Goal: Task Accomplishment & Management: Use online tool/utility

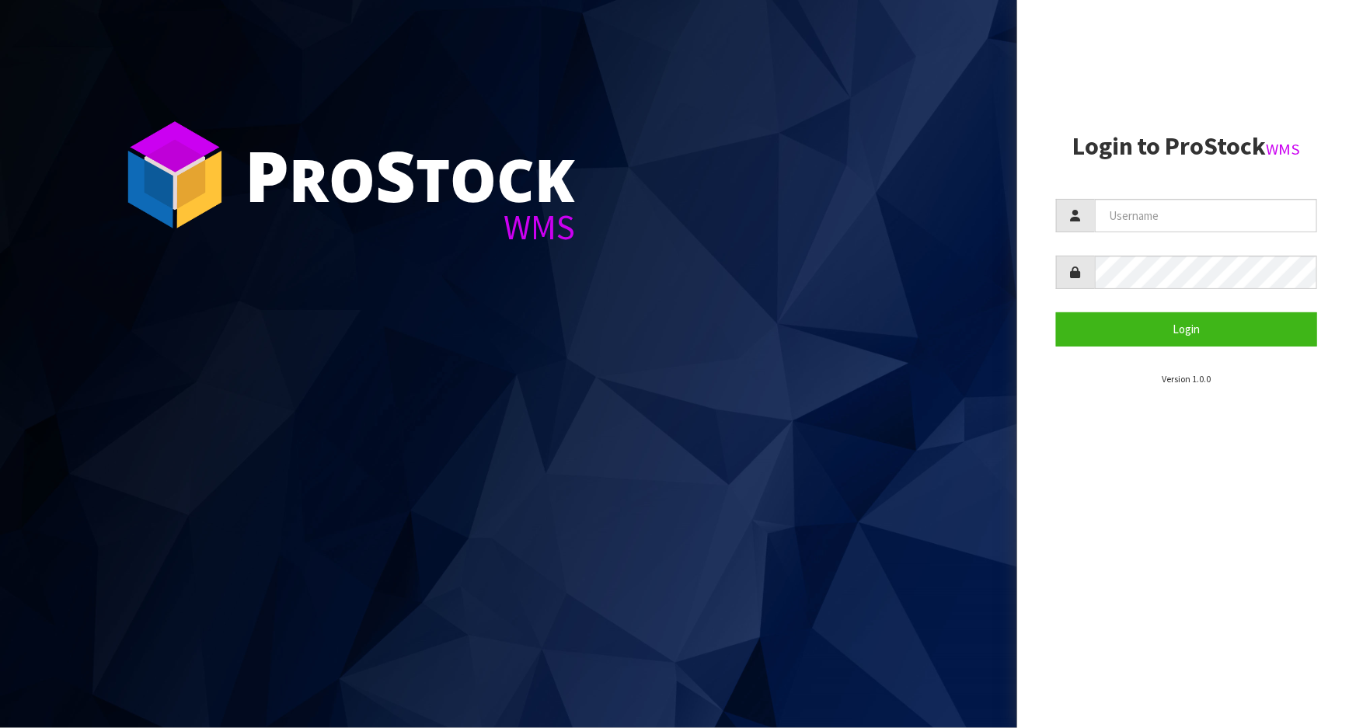
drag, startPoint x: 559, startPoint y: 587, endPoint x: 551, endPoint y: 552, distance: 35.8
click at [559, 588] on section "P ro S tock WMS" at bounding box center [508, 364] width 1017 height 728
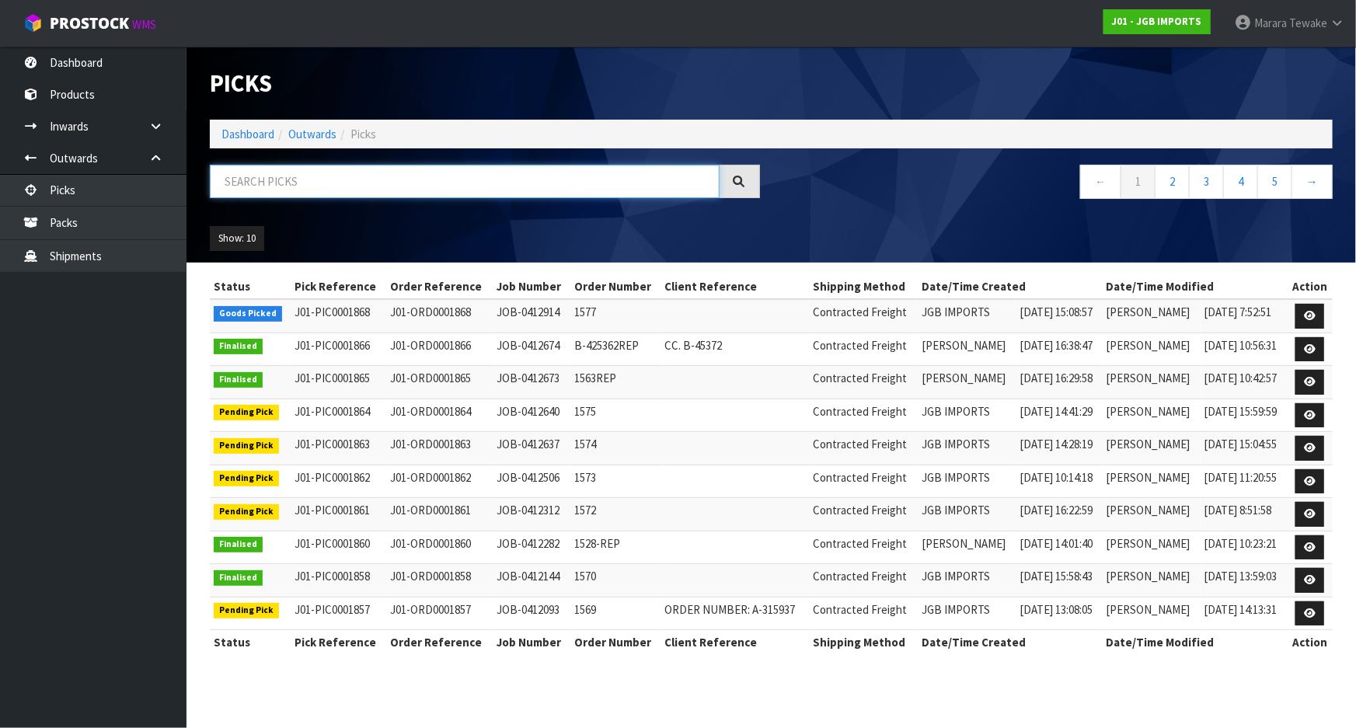
click at [290, 183] on input "text" at bounding box center [465, 181] width 510 height 33
type input "JOB-0412506"
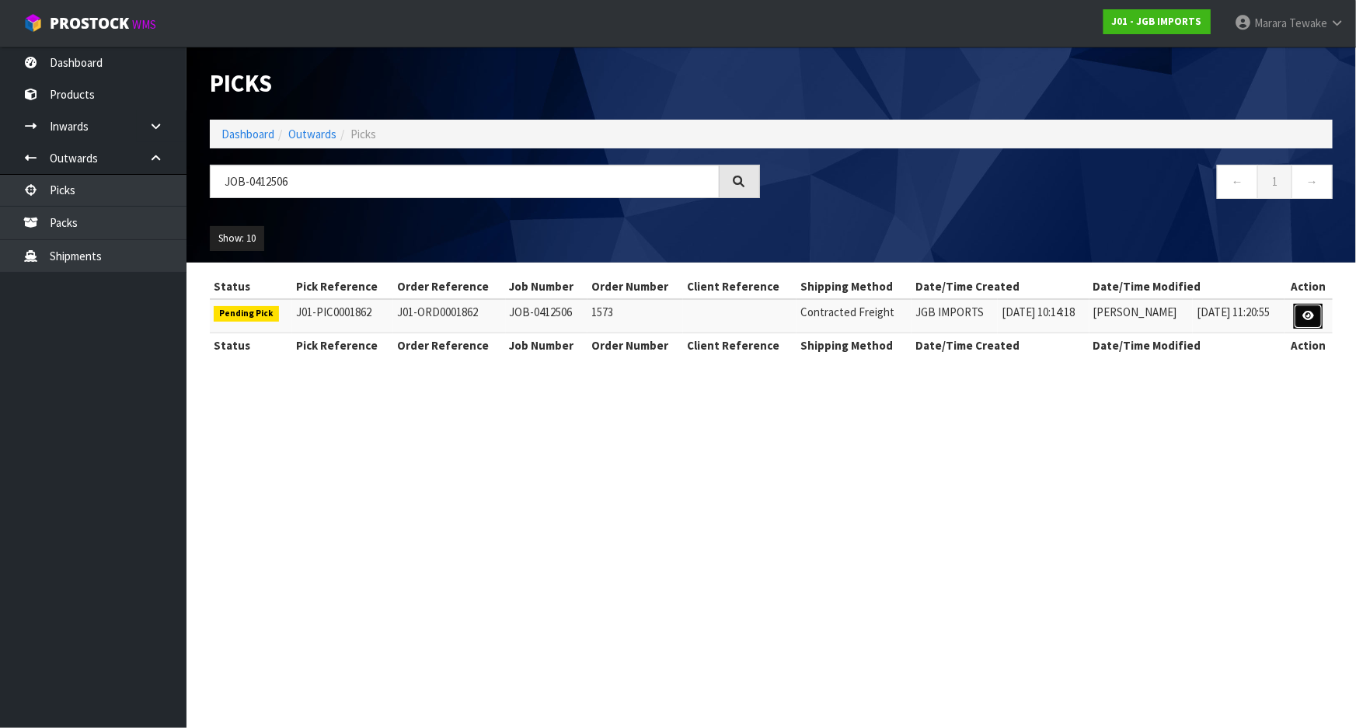
click at [1301, 312] on link at bounding box center [1308, 316] width 29 height 25
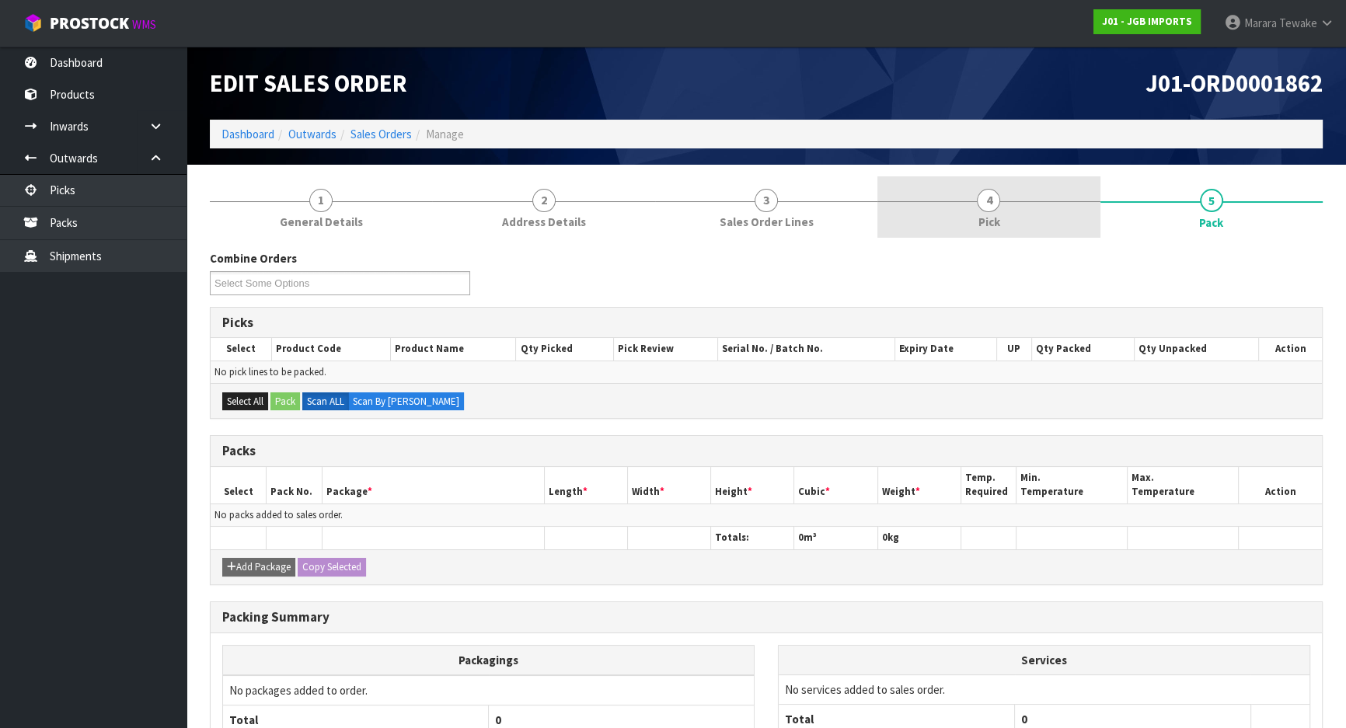
click at [1036, 210] on link "4 Pick" at bounding box center [988, 206] width 222 height 61
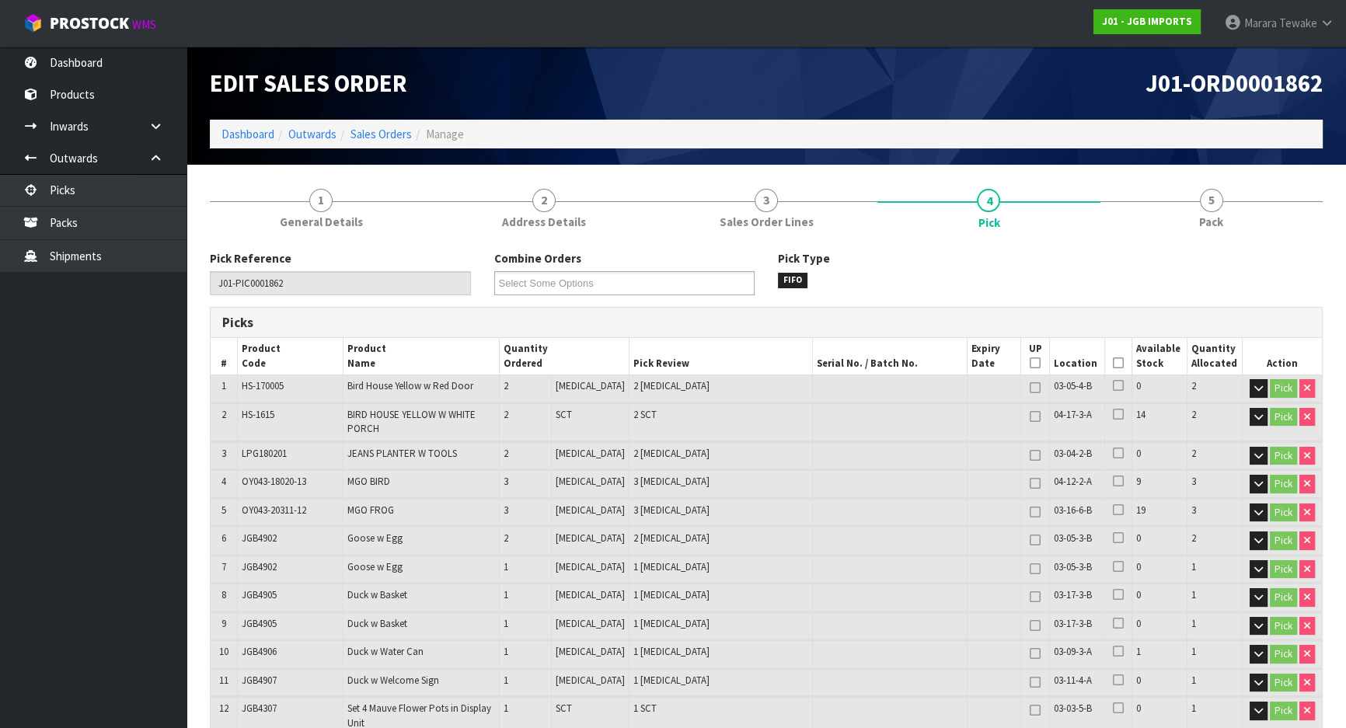
click at [1115, 321] on icon at bounding box center [1118, 363] width 11 height 1
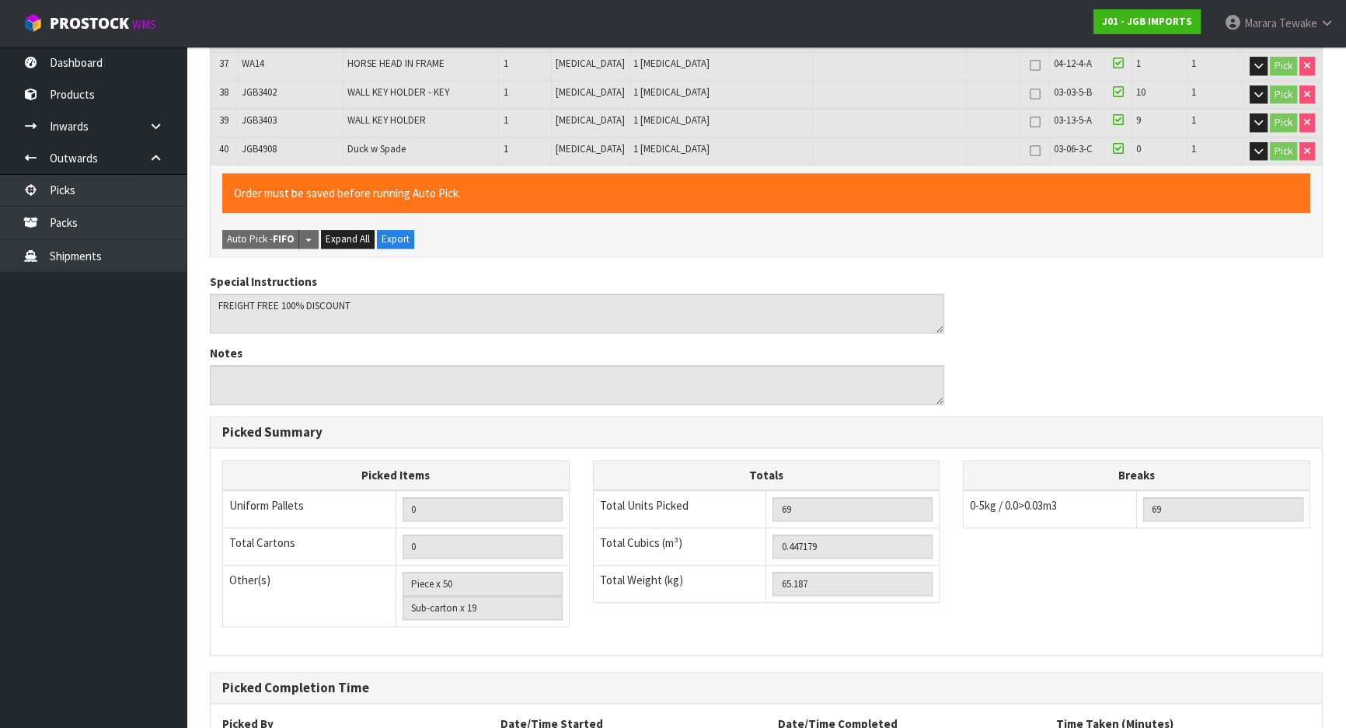
scroll to position [1635, 0]
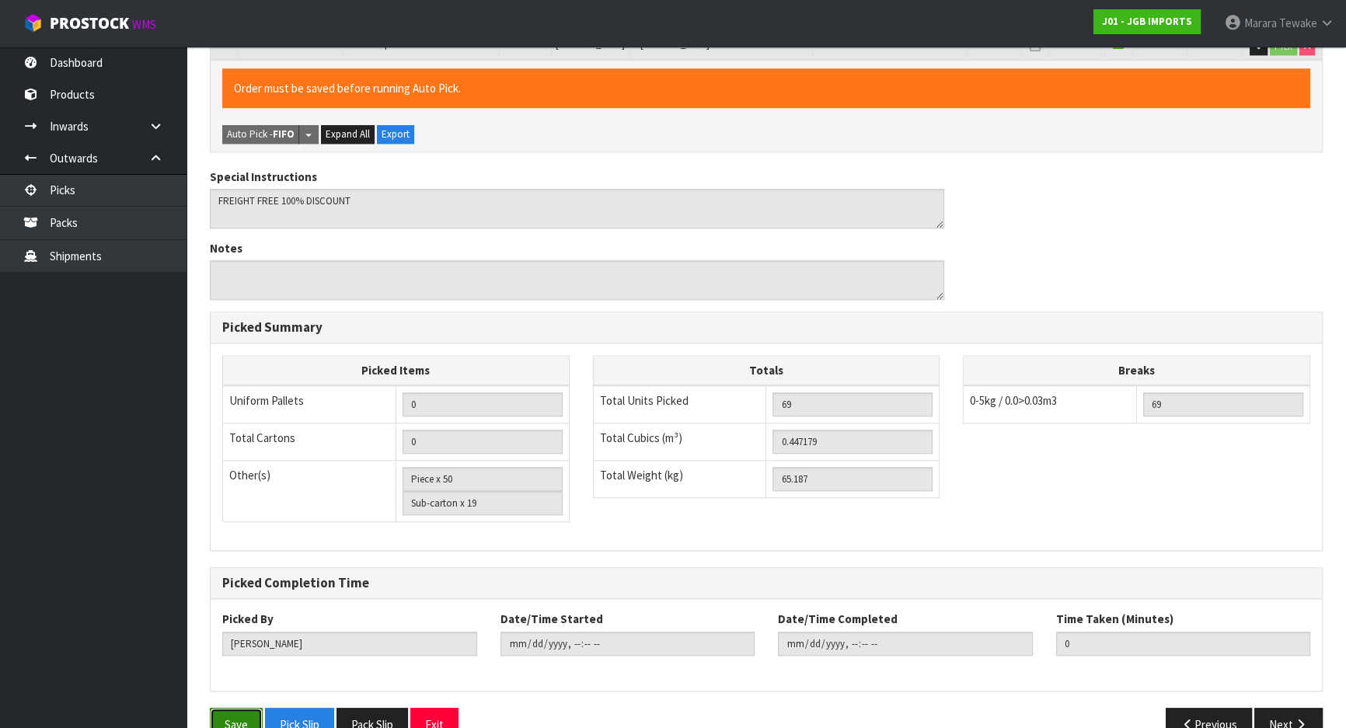
click at [238, 321] on button "Save" at bounding box center [236, 724] width 53 height 33
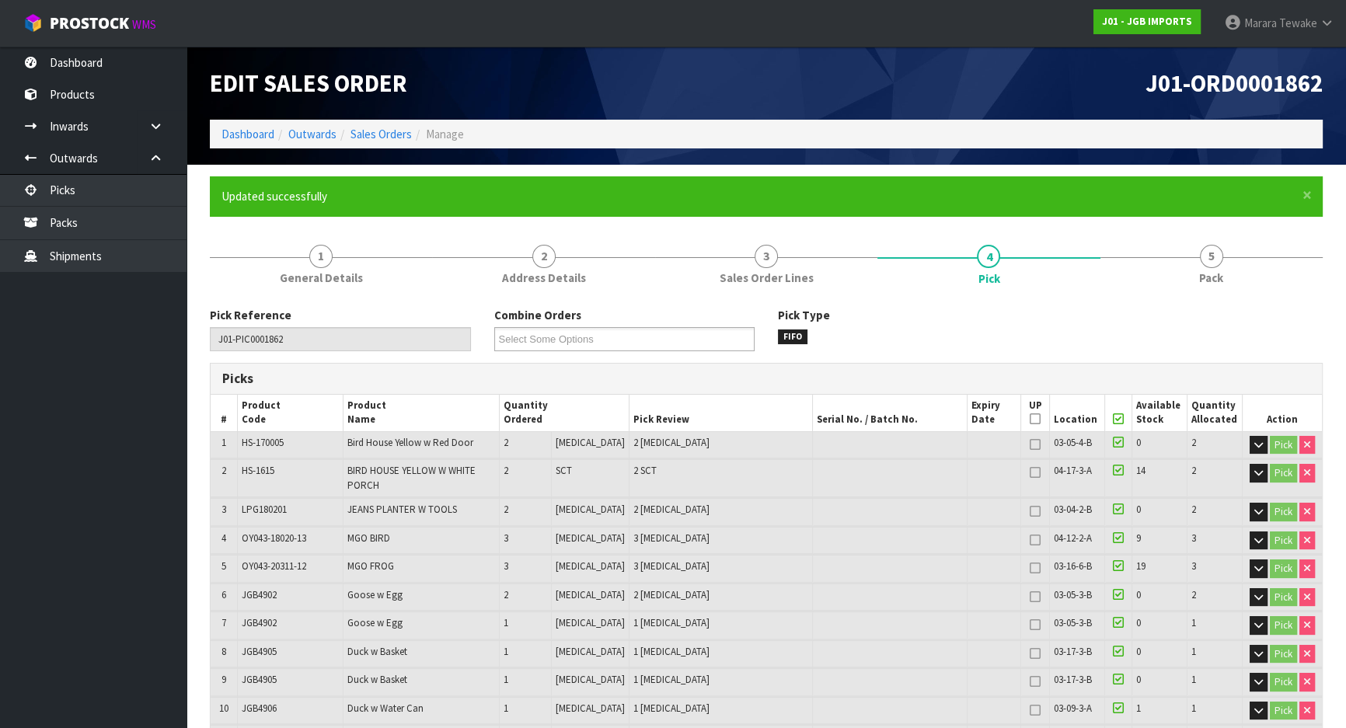
type input "[PERSON_NAME]"
type input "[DATE]T09:58:20"
click at [105, 62] on link "Dashboard" at bounding box center [93, 63] width 186 height 32
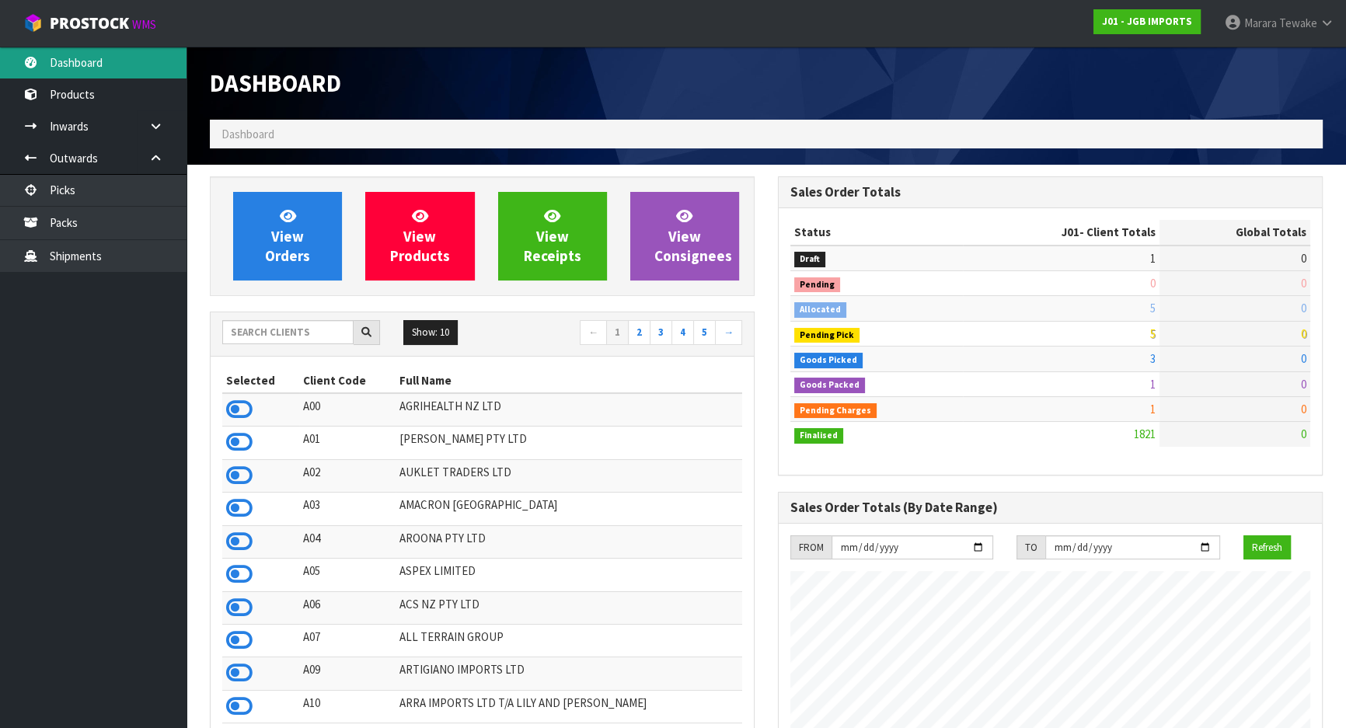
scroll to position [1175, 567]
click at [266, 321] on input "text" at bounding box center [287, 332] width 131 height 24
